Goal: Task Accomplishment & Management: Manage account settings

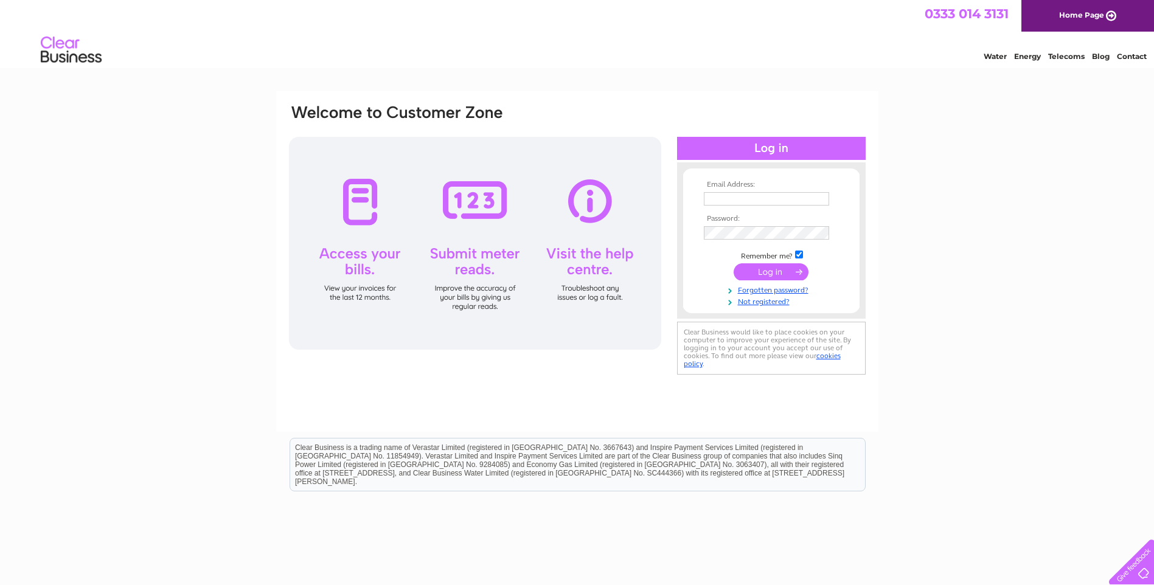
type input "kirsten@bernardhunter.com"
click at [777, 273] on input "submit" at bounding box center [771, 272] width 75 height 17
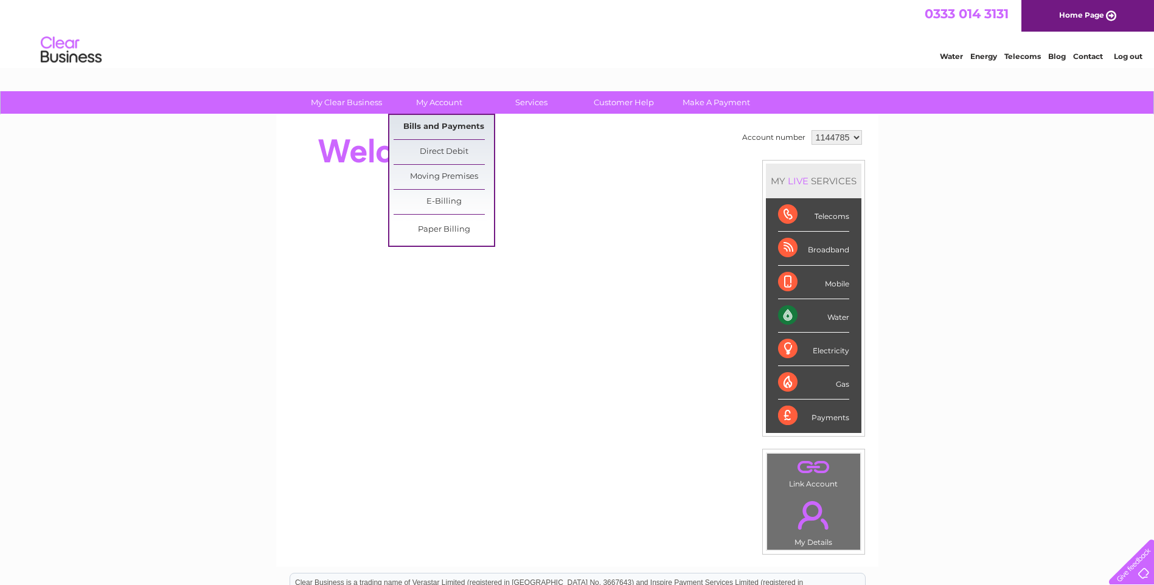
click at [436, 125] on link "Bills and Payments" at bounding box center [444, 127] width 100 height 24
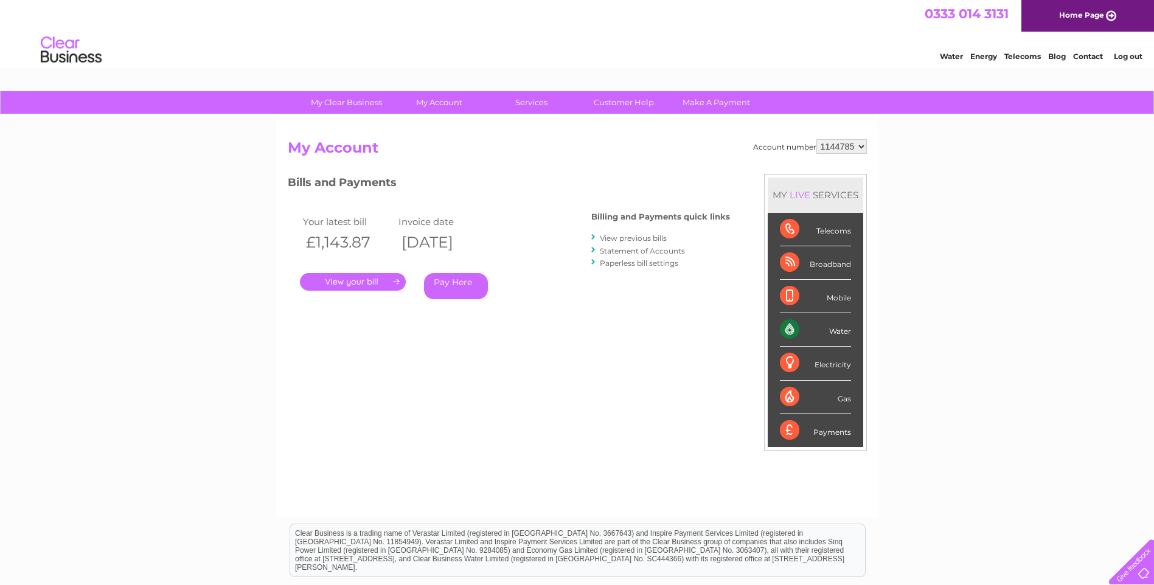
click at [349, 282] on link "." at bounding box center [353, 282] width 106 height 18
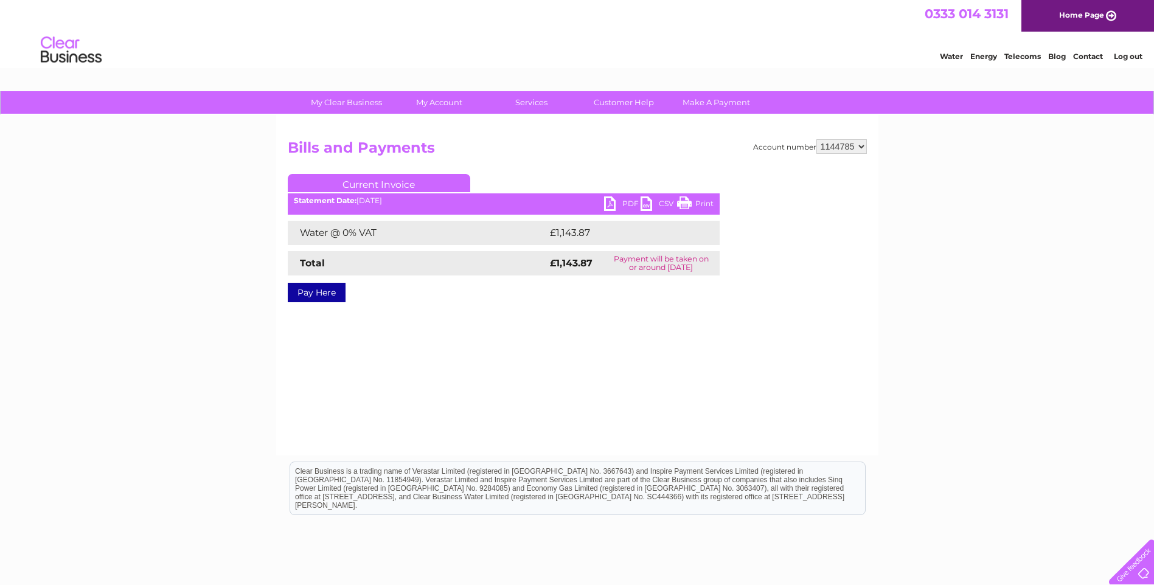
click at [627, 201] on link "PDF" at bounding box center [622, 206] width 37 height 18
